Goal: Find specific page/section: Find specific page/section

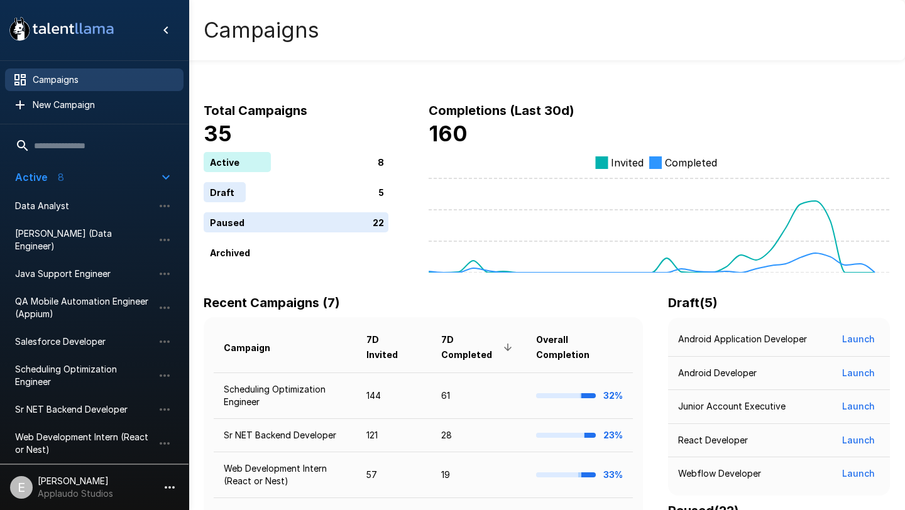
scroll to position [202, 0]
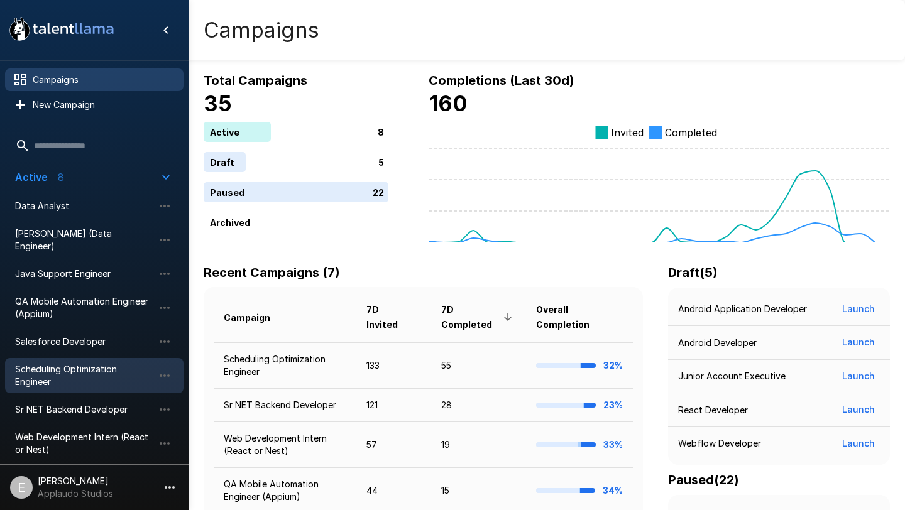
scroll to position [202, 0]
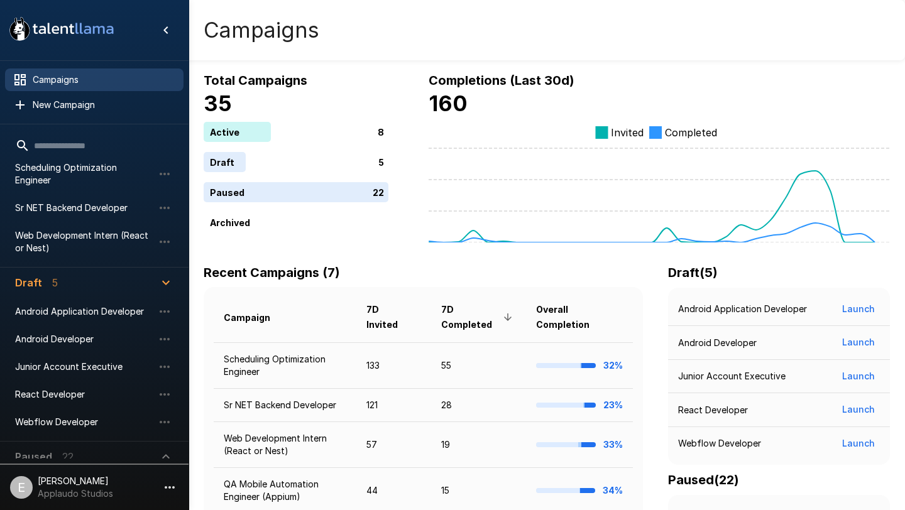
click at [70, 499] on p "Applaudo Studios" at bounding box center [75, 494] width 75 height 13
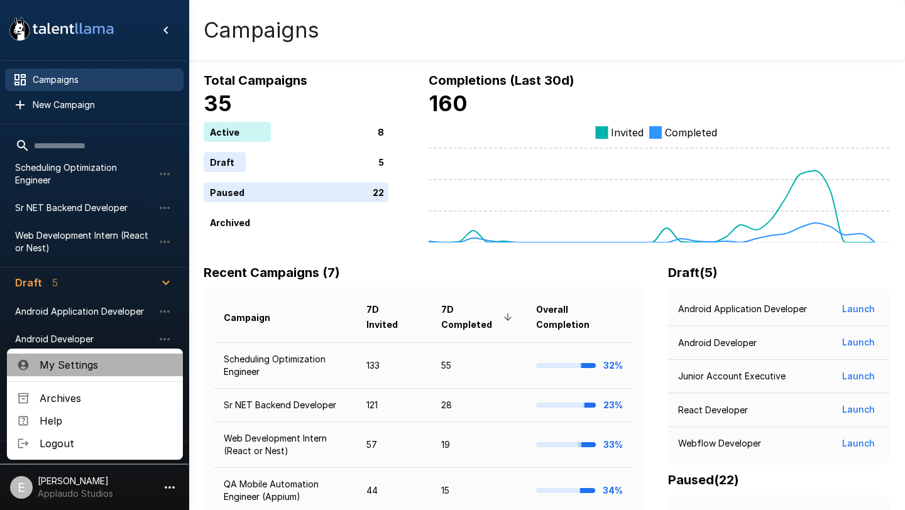
click at [84, 364] on span "My Settings" at bounding box center [106, 365] width 133 height 15
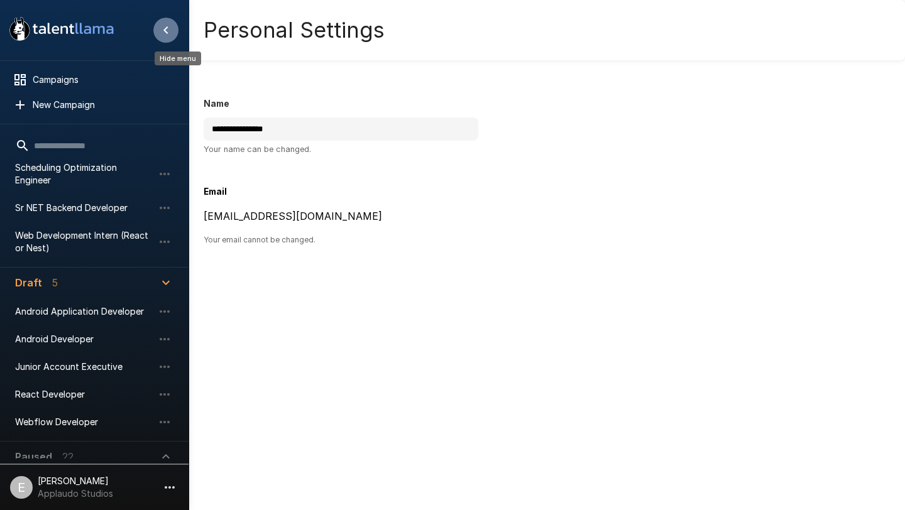
click at [172, 28] on icon "Hide menu" at bounding box center [165, 30] width 15 height 15
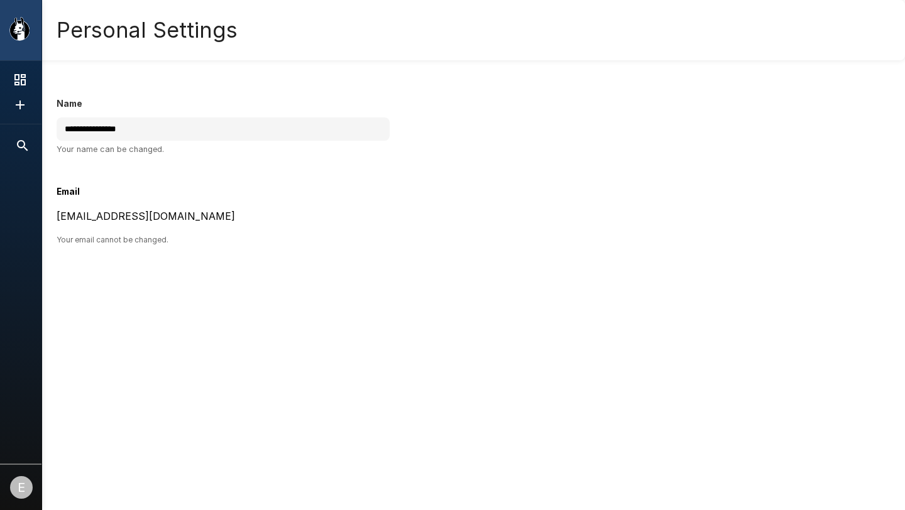
click at [31, 37] on div ".st0{fill:#FFFFFF;} .st1{fill:#76a4ed;}" at bounding box center [20, 30] width 41 height 60
click at [18, 37] on icon "Show menu" at bounding box center [19, 28] width 20 height 23
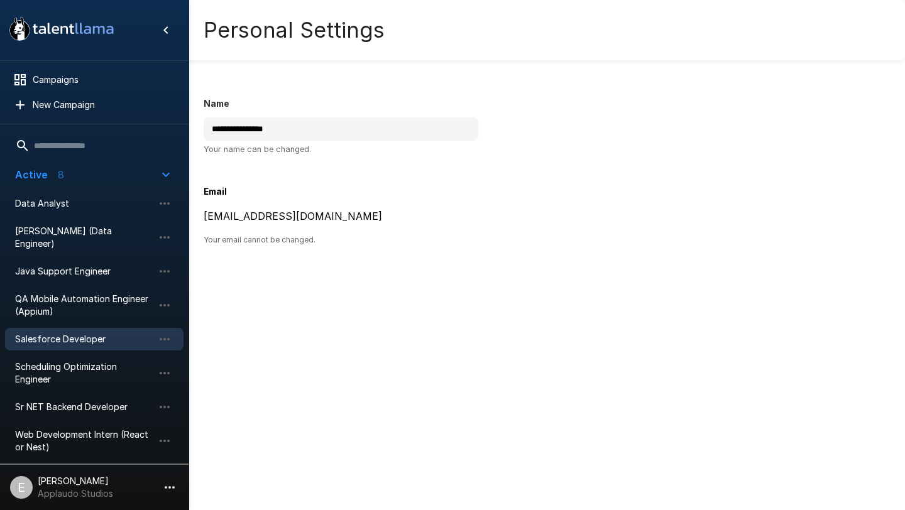
scroll to position [1, 0]
click at [79, 334] on div "Salesforce Developer" at bounding box center [94, 340] width 179 height 23
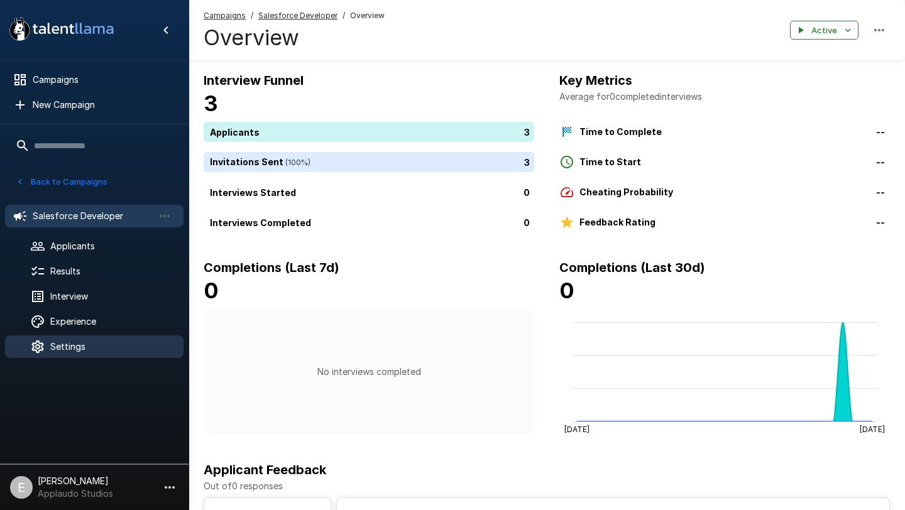
click at [75, 351] on span "Settings" at bounding box center [111, 347] width 123 height 13
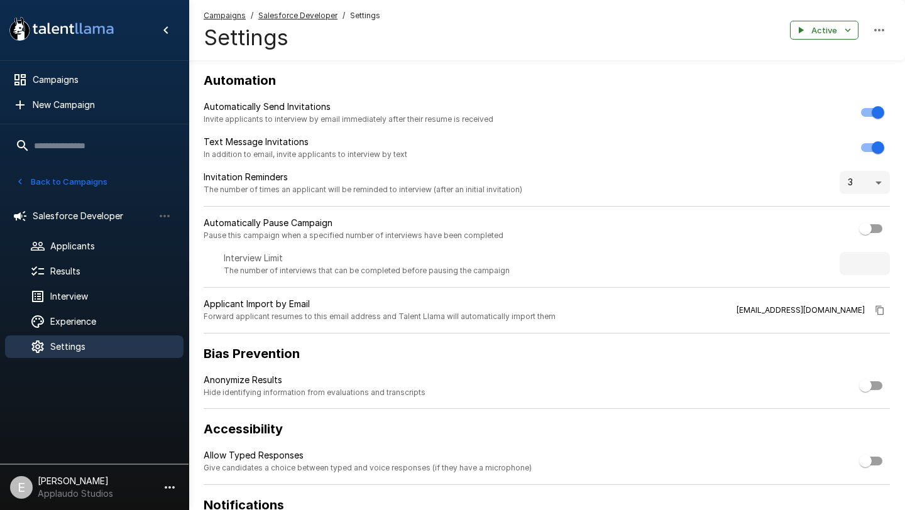
click at [93, 24] on icon ".st0{fill:#FFFFFF;} .st1{fill:#76a4ed;}" at bounding box center [61, 29] width 113 height 33
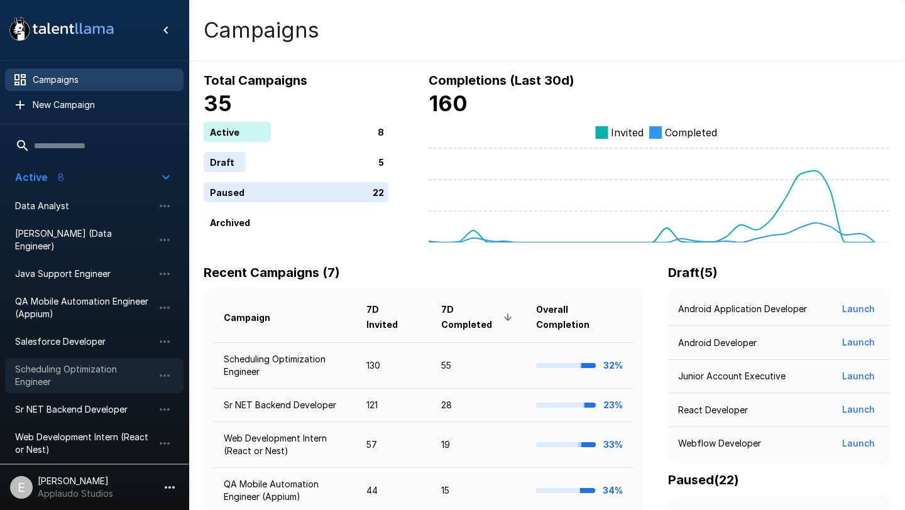
click at [91, 363] on span "Scheduling Optimization Engineer" at bounding box center [84, 375] width 138 height 25
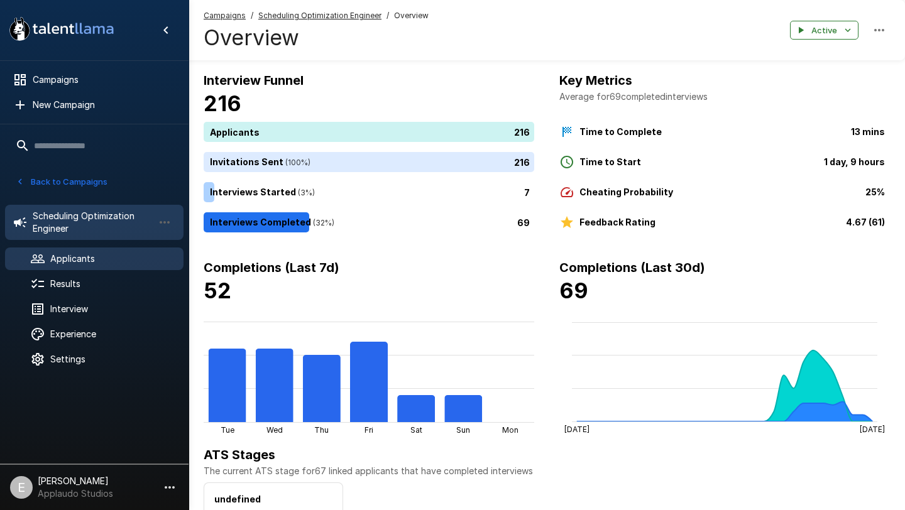
click at [65, 261] on span "Applicants" at bounding box center [111, 259] width 123 height 13
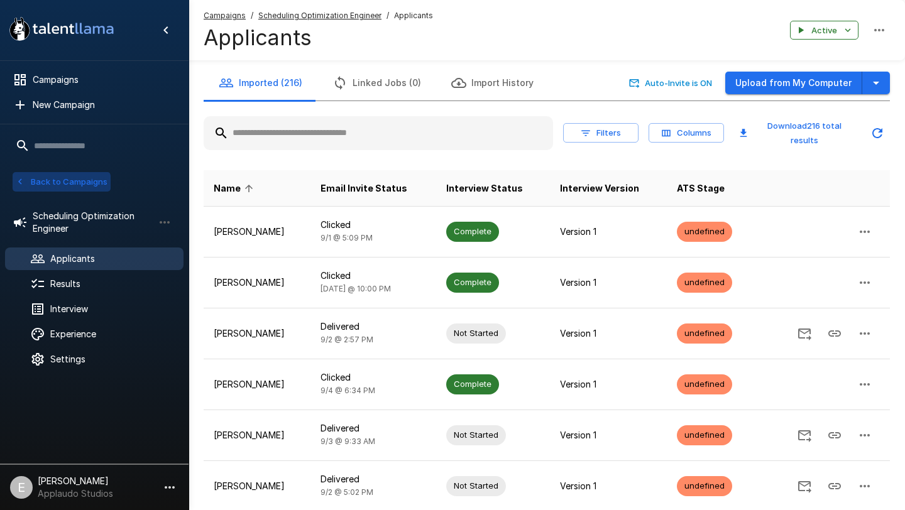
click at [54, 184] on button "Back to Campaigns" at bounding box center [62, 181] width 98 height 19
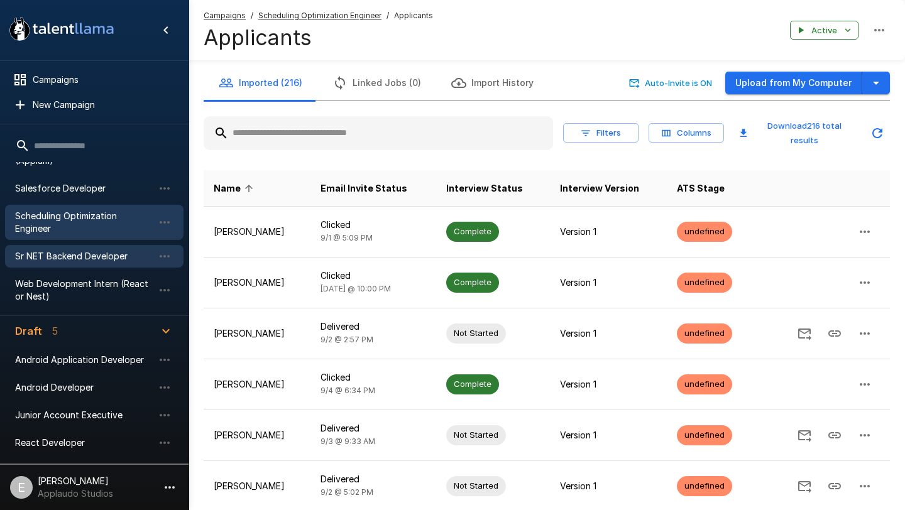
scroll to position [195, 0]
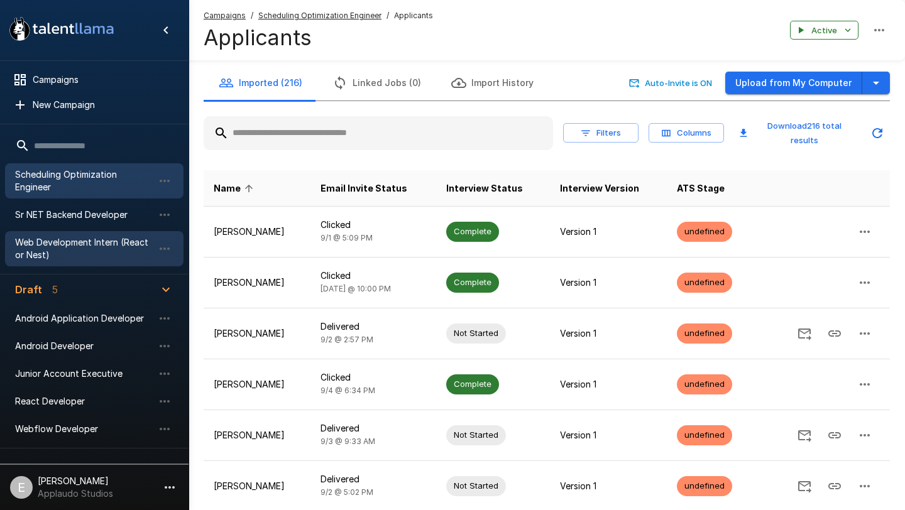
click at [94, 236] on span "Web Development Intern (React or Nest)" at bounding box center [84, 248] width 138 height 25
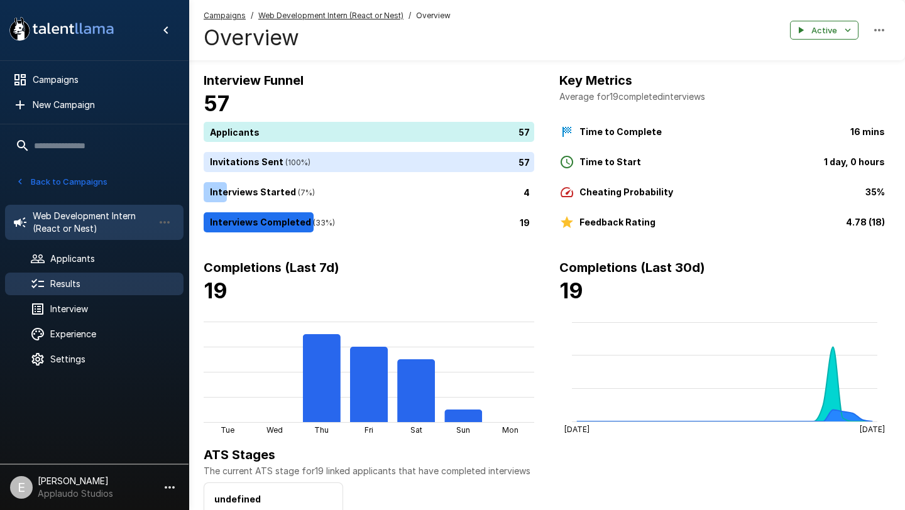
click at [84, 294] on div "Results" at bounding box center [94, 284] width 179 height 23
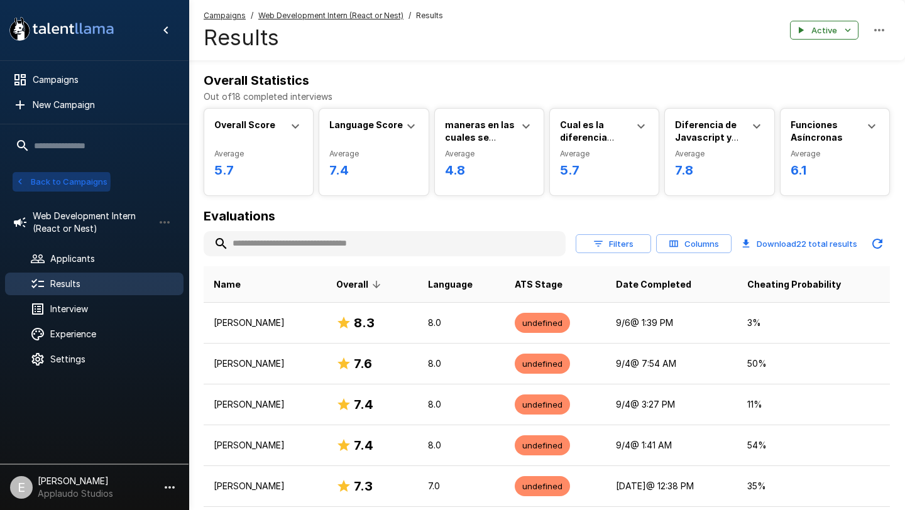
click at [23, 182] on icon "button" at bounding box center [19, 181] width 11 height 11
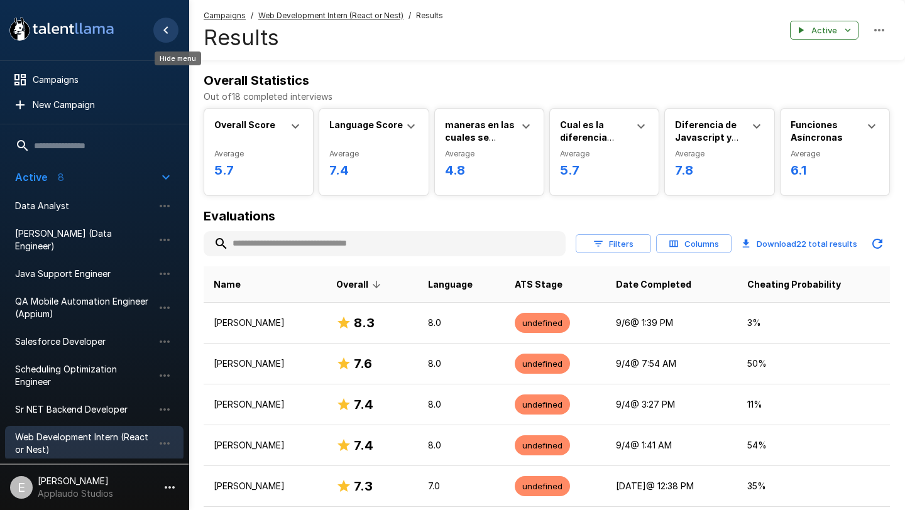
click at [164, 28] on icon "Hide menu" at bounding box center [165, 30] width 15 height 15
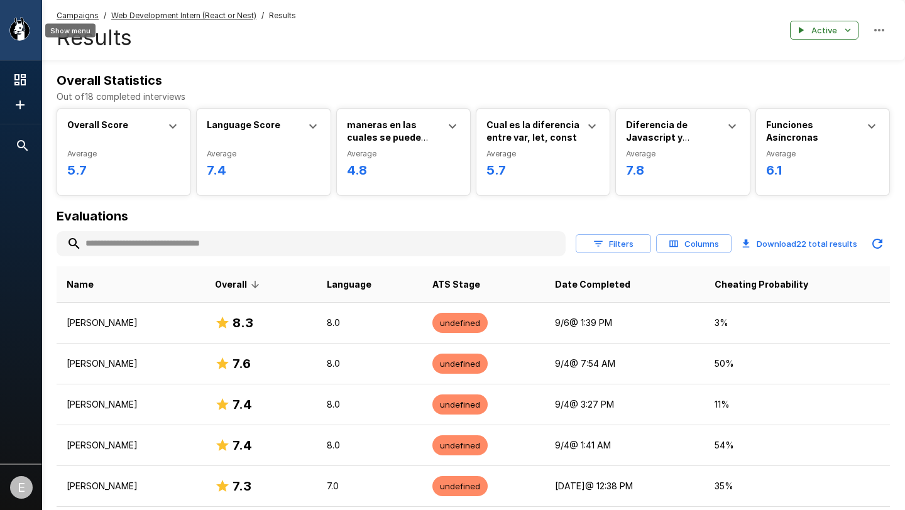
click at [25, 30] on icon "Show menu" at bounding box center [24, 30] width 12 height 17
